Goal: Transaction & Acquisition: Purchase product/service

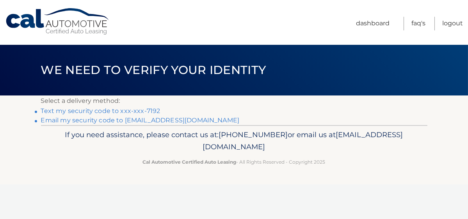
click at [144, 108] on link "Text my security code to xxx-xxx-7192" at bounding box center [100, 110] width 119 height 7
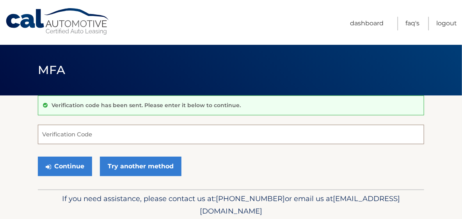
click at [109, 129] on input "Verification Code" at bounding box center [231, 135] width 387 height 20
type input "290964"
click at [38, 157] on button "Continue" at bounding box center [65, 167] width 54 height 20
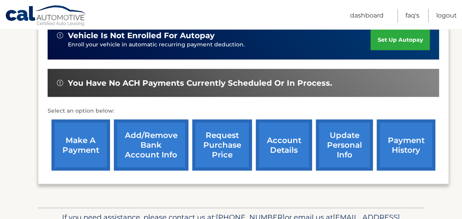
scroll to position [218, 0]
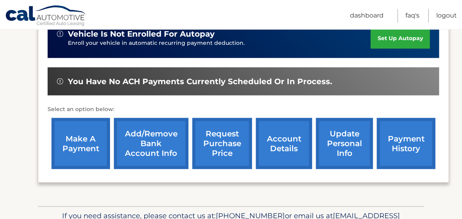
click at [78, 140] on link "make a payment" at bounding box center [81, 143] width 59 height 51
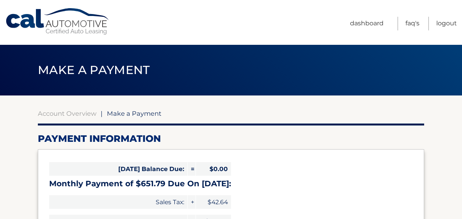
select select "NDdmMzUwMDAtMDBjZS00M2Y2LWI3ZDgtN2U2Njc3MzZlY2Vk"
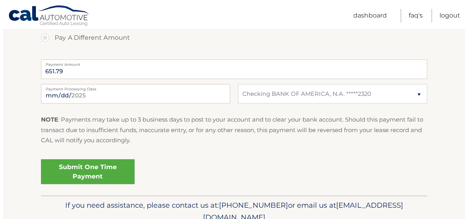
scroll to position [304, 0]
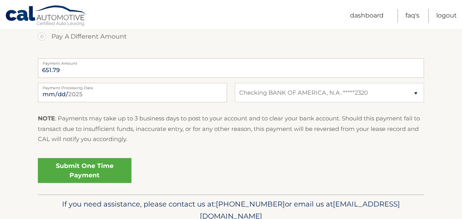
click at [109, 166] on link "Submit One Time Payment" at bounding box center [85, 171] width 94 height 25
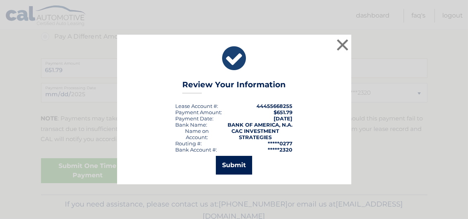
click at [226, 166] on button "Submit" at bounding box center [234, 165] width 36 height 19
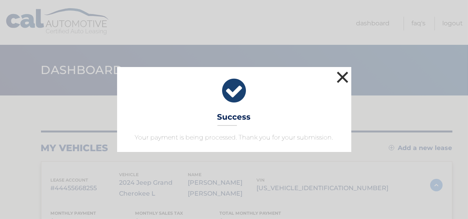
click at [342, 75] on button "×" at bounding box center [343, 78] width 16 height 16
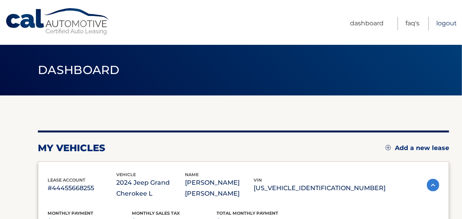
click at [443, 24] on link "Logout" at bounding box center [447, 24] width 21 height 14
